Goal: Book appointment/travel/reservation

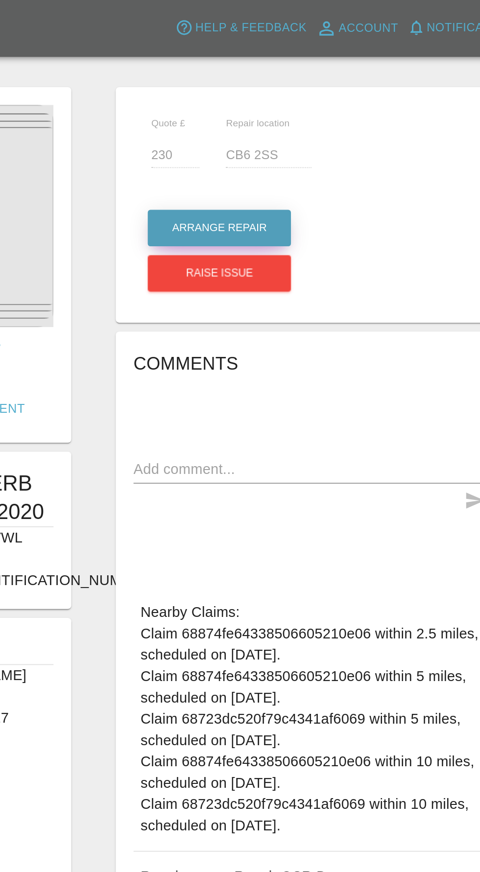
click at [257, 118] on button "Arrange Repair" at bounding box center [252, 126] width 79 height 20
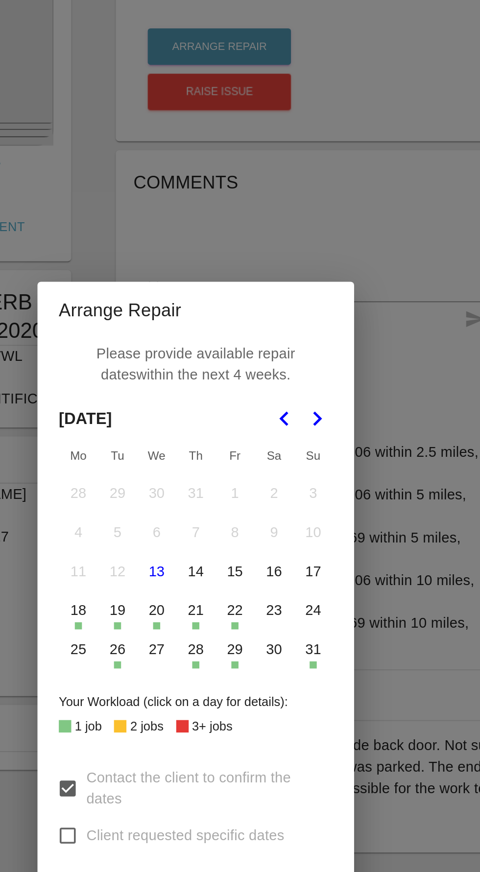
click at [307, 336] on icon "Go to the Next Month" at bounding box center [307, 331] width 12 height 12
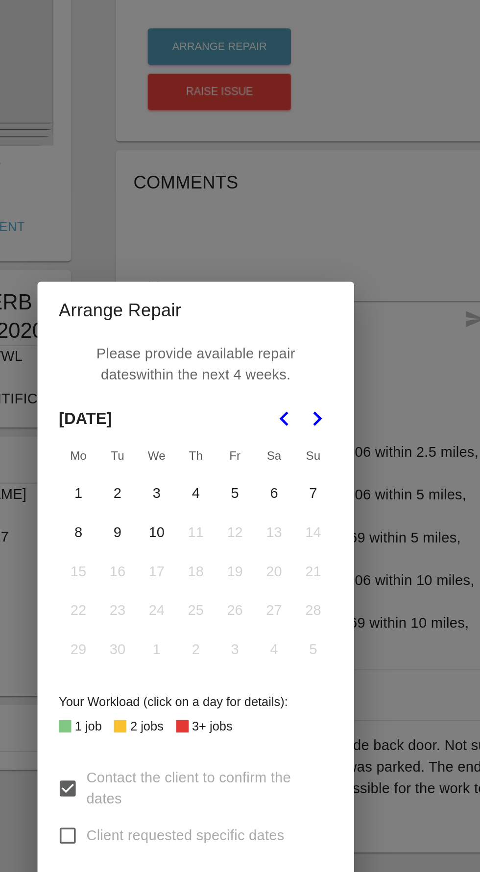
click at [174, 403] on button "8" at bounding box center [175, 393] width 21 height 21
click at [194, 403] on button "9" at bounding box center [197, 393] width 21 height 21
click at [214, 403] on button "10" at bounding box center [218, 393] width 21 height 21
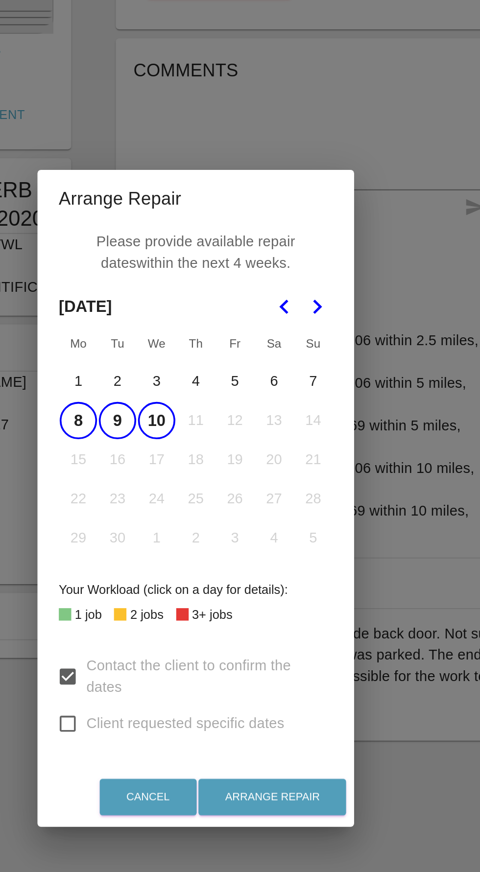
click at [176, 570] on input "Client requested specific dates" at bounding box center [169, 560] width 21 height 21
checkbox input "true"
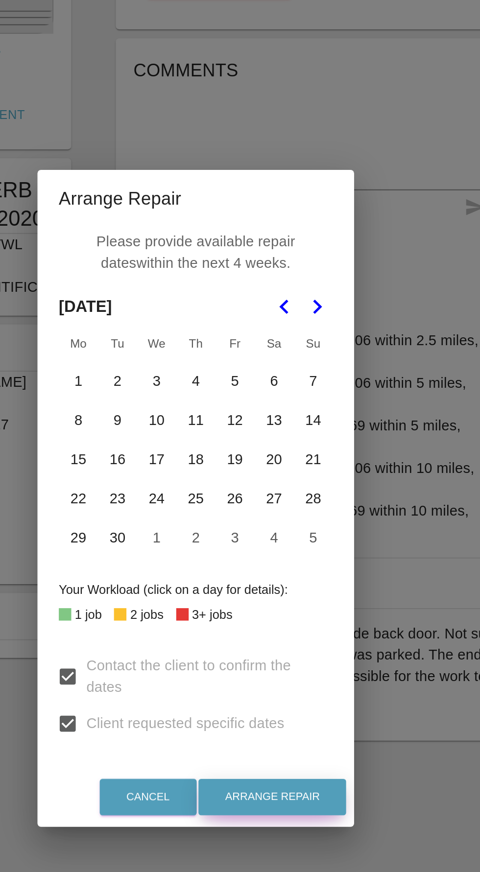
click at [298, 610] on button "Arrange Repair" at bounding box center [281, 600] width 81 height 20
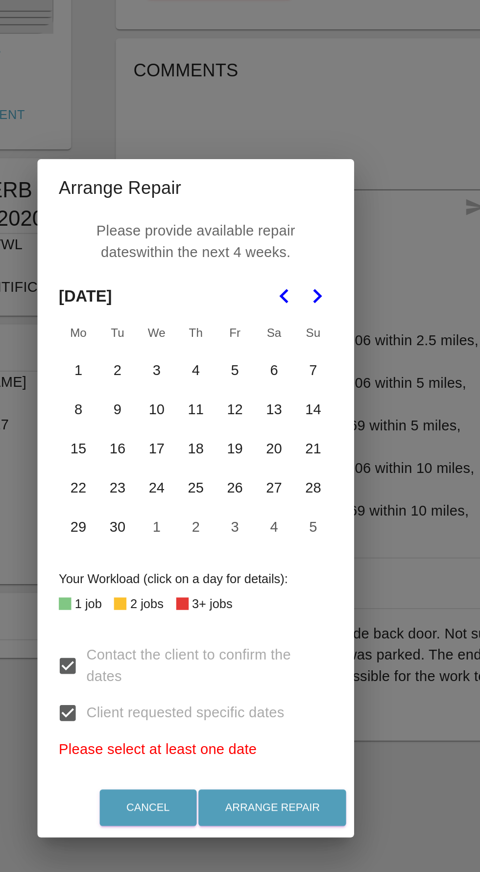
click at [174, 398] on button "8" at bounding box center [175, 387] width 21 height 21
click at [196, 398] on button "9" at bounding box center [197, 387] width 21 height 21
click at [221, 398] on button "10" at bounding box center [218, 387] width 21 height 21
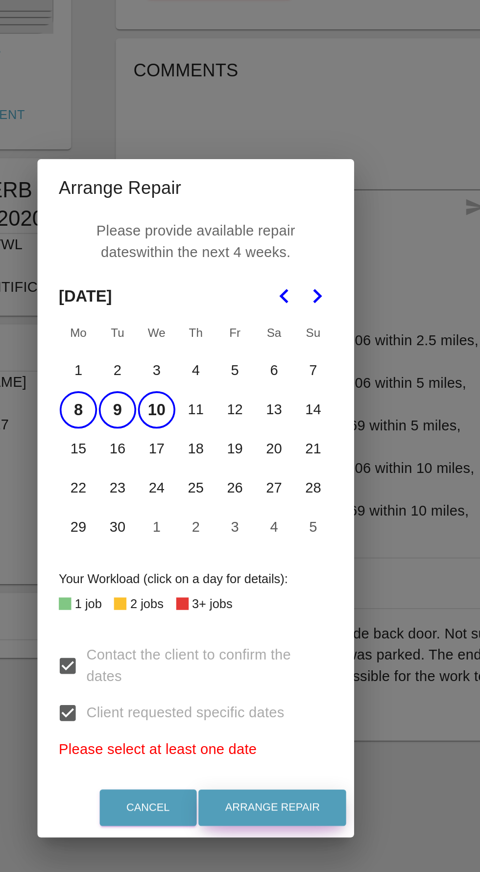
click at [297, 616] on button "Arrange Repair" at bounding box center [281, 606] width 81 height 20
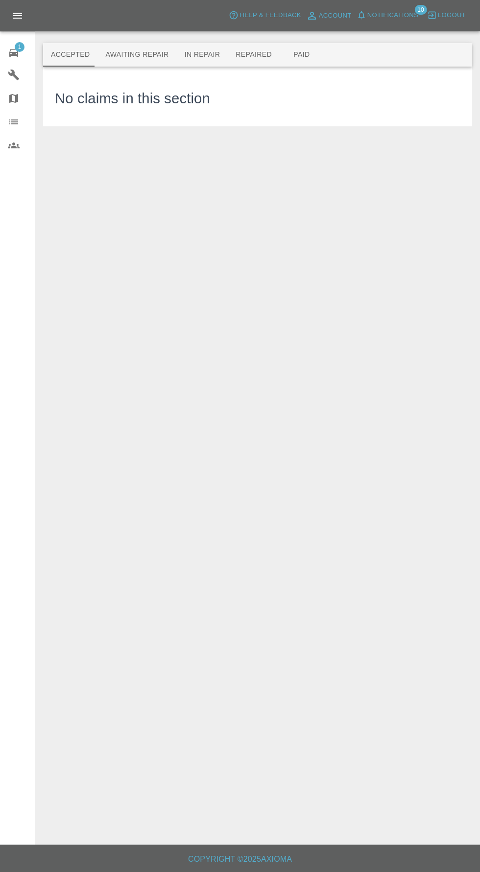
click at [125, 51] on button "Awaiting Repair" at bounding box center [136, 54] width 79 height 23
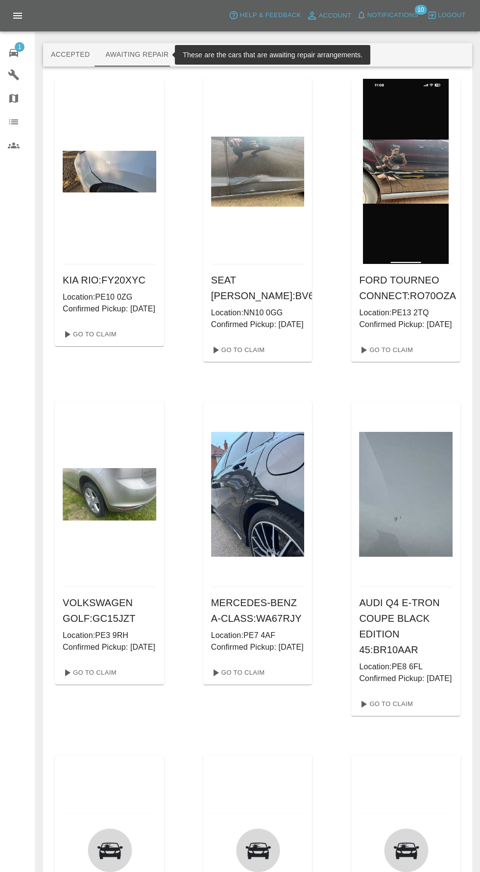
click at [21, 52] on div "1" at bounding box center [21, 52] width 27 height 14
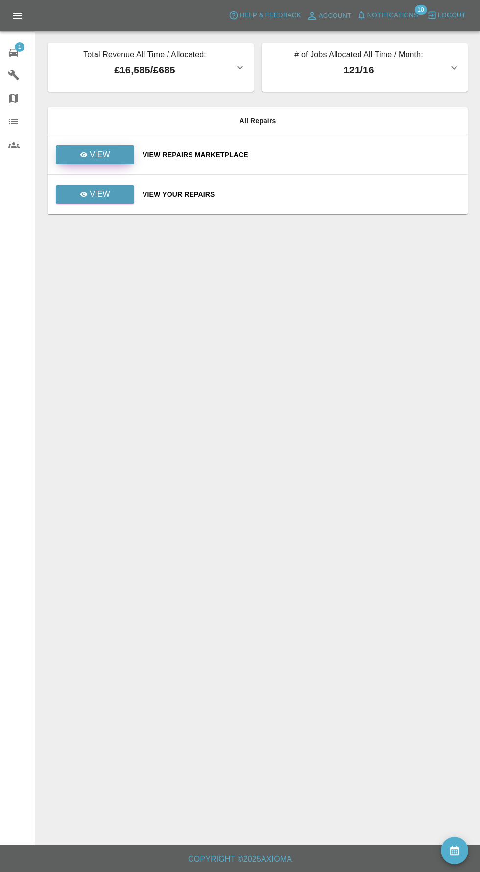
click at [93, 154] on p "View" at bounding box center [100, 155] width 21 height 12
